Goal: Transaction & Acquisition: Purchase product/service

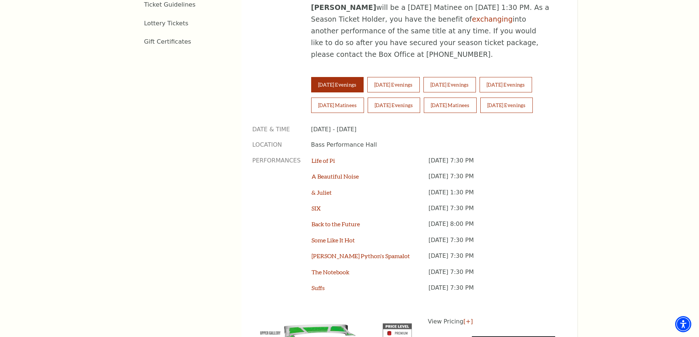
scroll to position [550, 0]
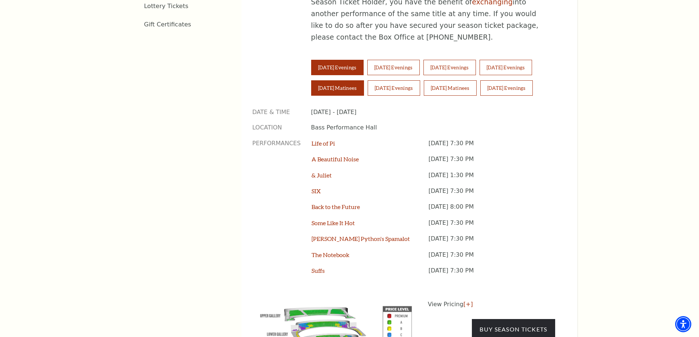
click at [337, 80] on button "[DATE] Matinees" at bounding box center [337, 87] width 53 height 15
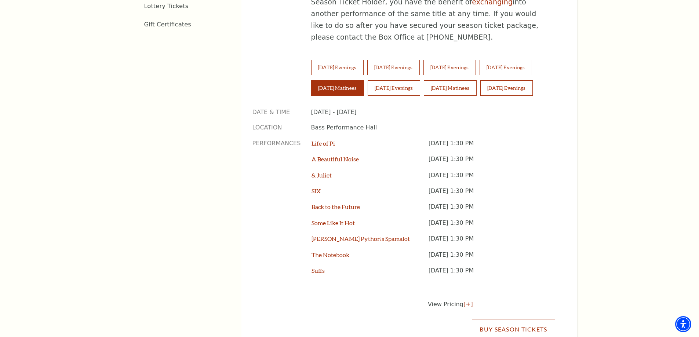
click at [492, 319] on link "Buy Season Tickets" at bounding box center [513, 329] width 83 height 21
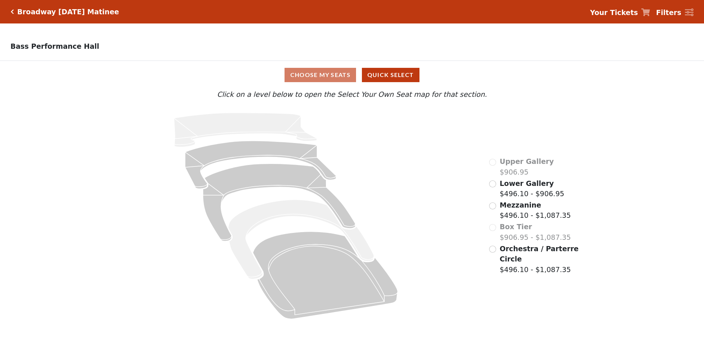
click at [491, 295] on div "Upper Gallery $906.95 Lower Gallery $496.10 - $906.95 Mezzanine $496.10 - $1,08…" at bounding box center [534, 215] width 101 height 219
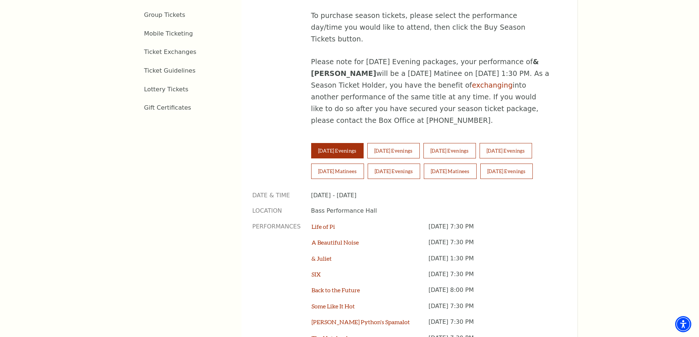
scroll to position [550, 0]
